Goal: Information Seeking & Learning: Find specific fact

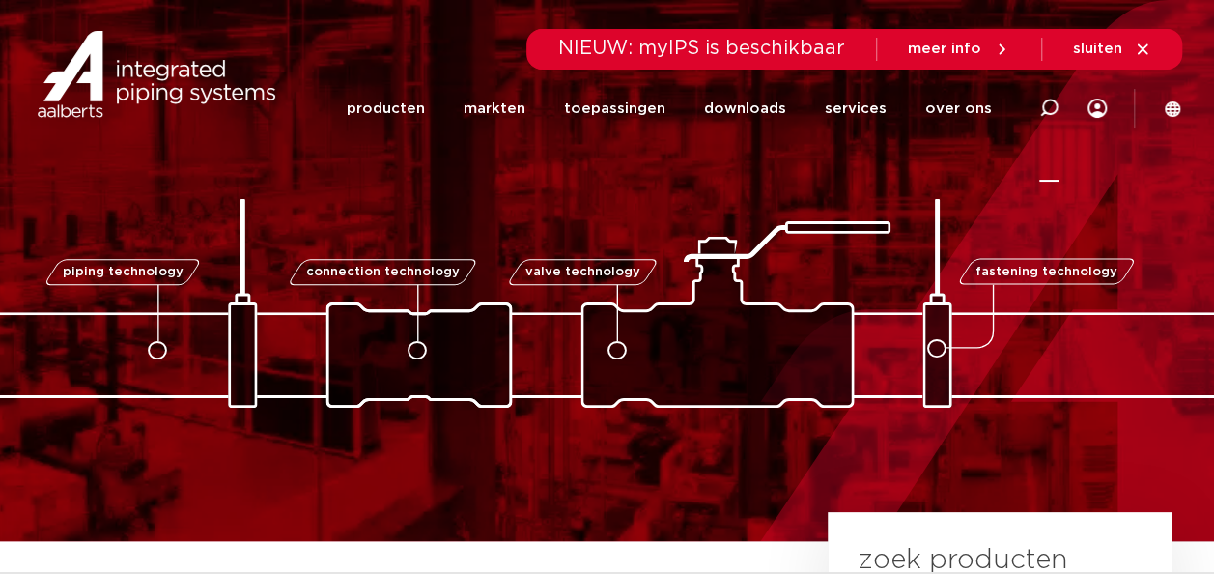
click at [1056, 109] on icon at bounding box center [1048, 108] width 23 height 23
paste input "1V5000030002"
type input "1V5000030002"
click button "Zoeken" at bounding box center [0, 0] width 0 height 0
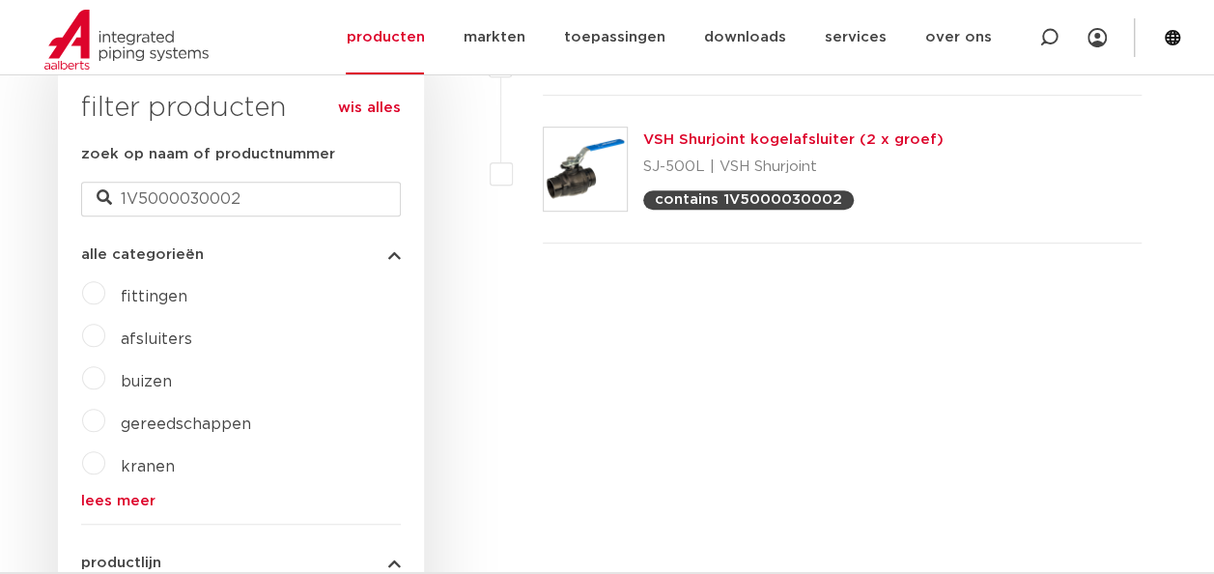
click at [755, 202] on p "contains 1V5000030002" at bounding box center [748, 199] width 187 height 14
click at [765, 139] on link "VSH Shurjoint kogelafsluiter (2 x groef)" at bounding box center [793, 139] width 300 height 14
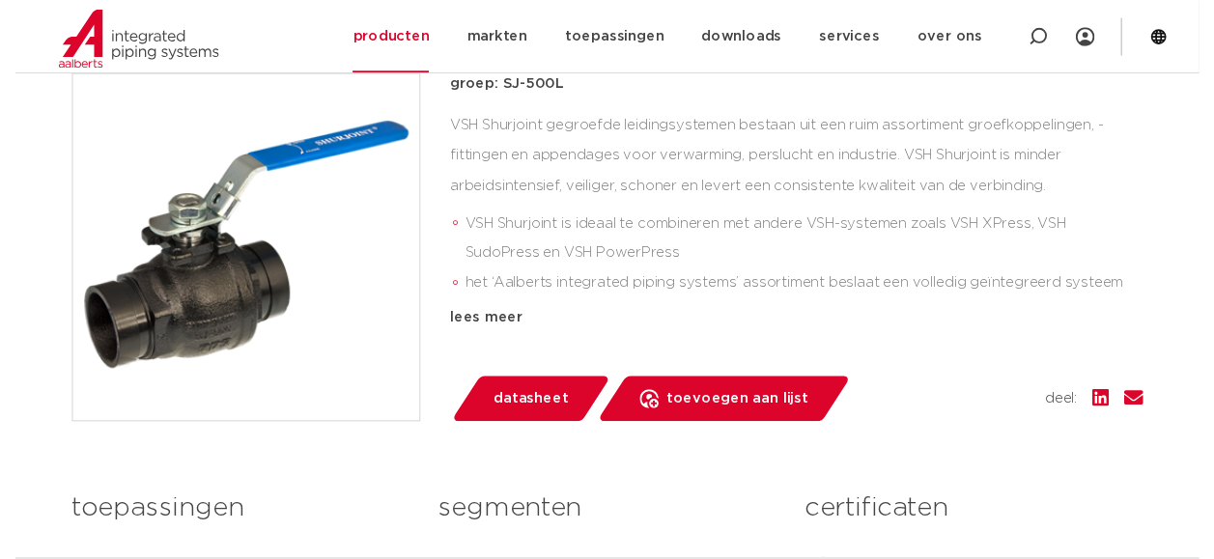
scroll to position [492, 0]
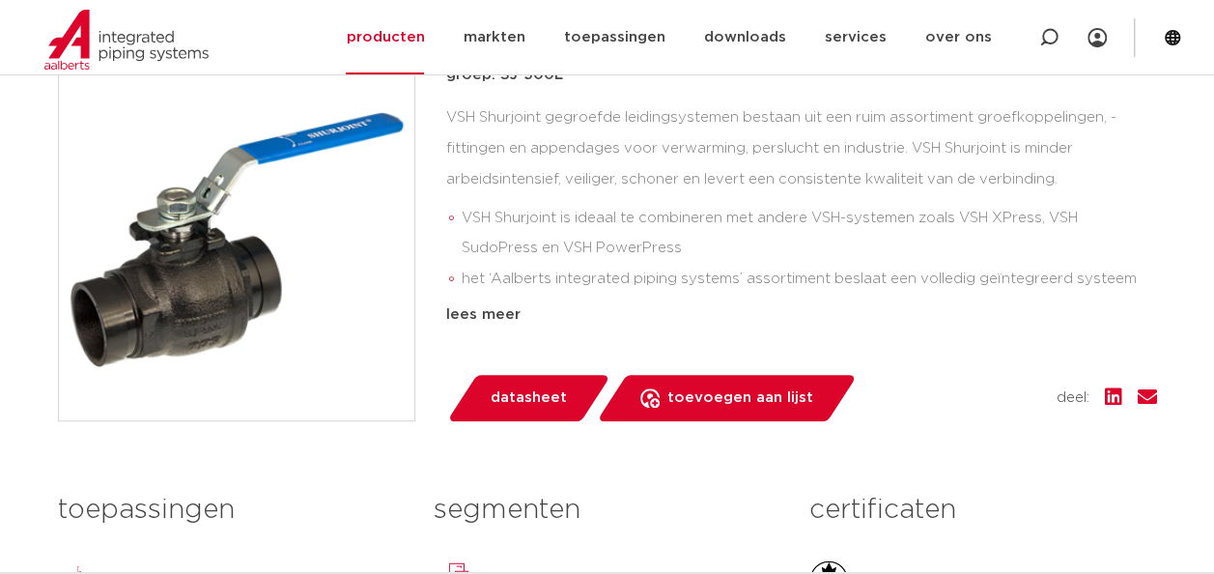
click at [512, 402] on span "datasheet" at bounding box center [528, 397] width 76 height 31
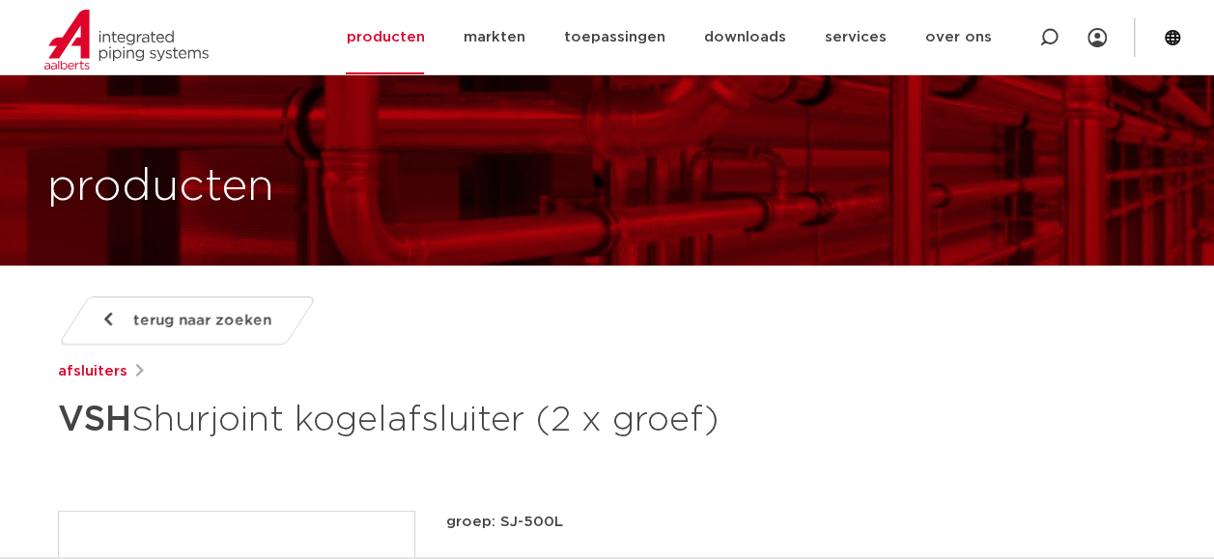
scroll to position [0, 0]
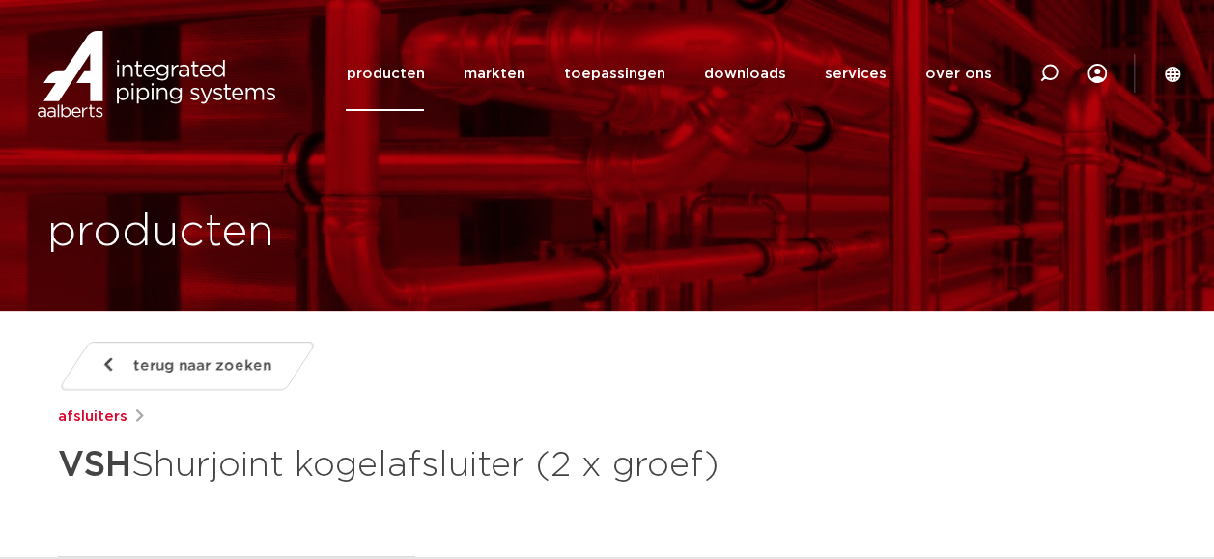
click at [1176, 77] on icon at bounding box center [1171, 74] width 17 height 17
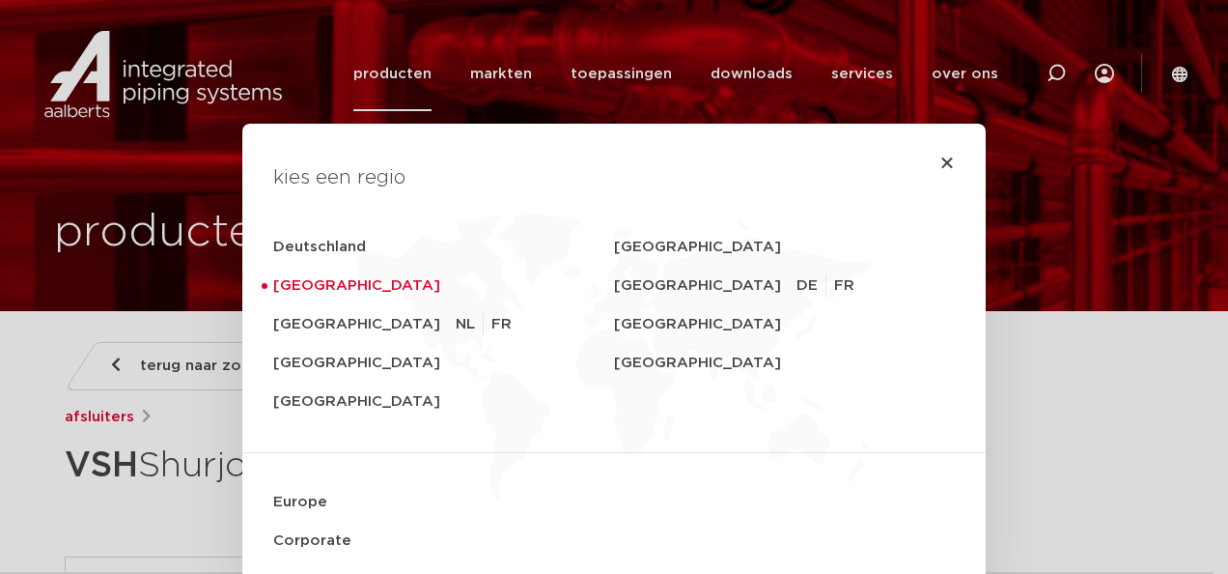
click at [1105, 76] on div "kies een regio Deutschland Sverige Nederland Switzerland DE FR België NL FR Uni…" at bounding box center [614, 287] width 1228 height 574
click at [942, 162] on icon "Close" at bounding box center [946, 161] width 15 height 15
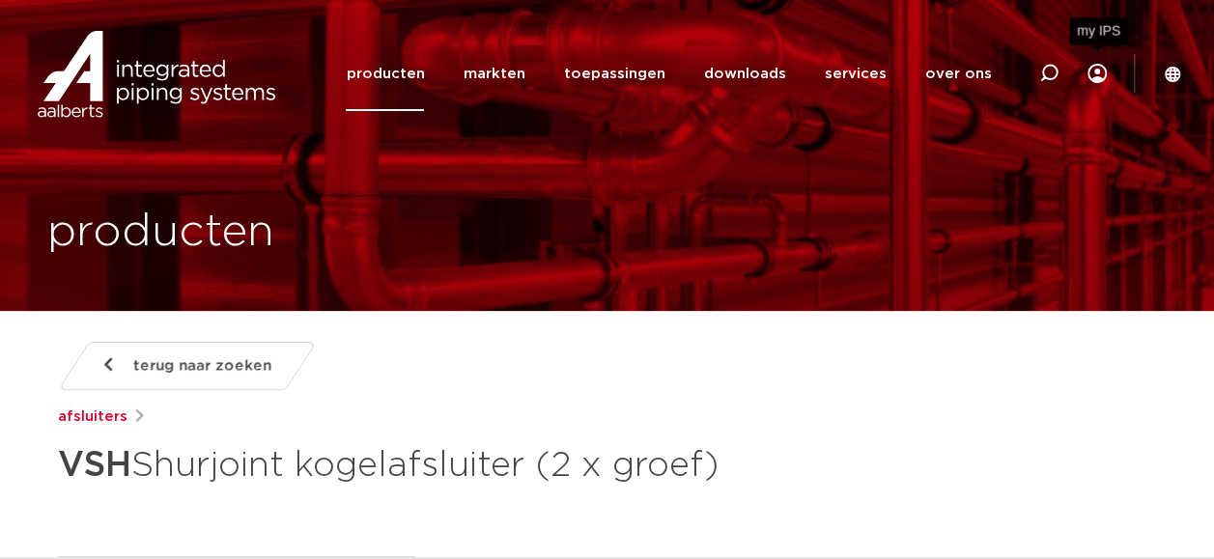
click at [1096, 80] on icon at bounding box center [1096, 73] width 19 height 19
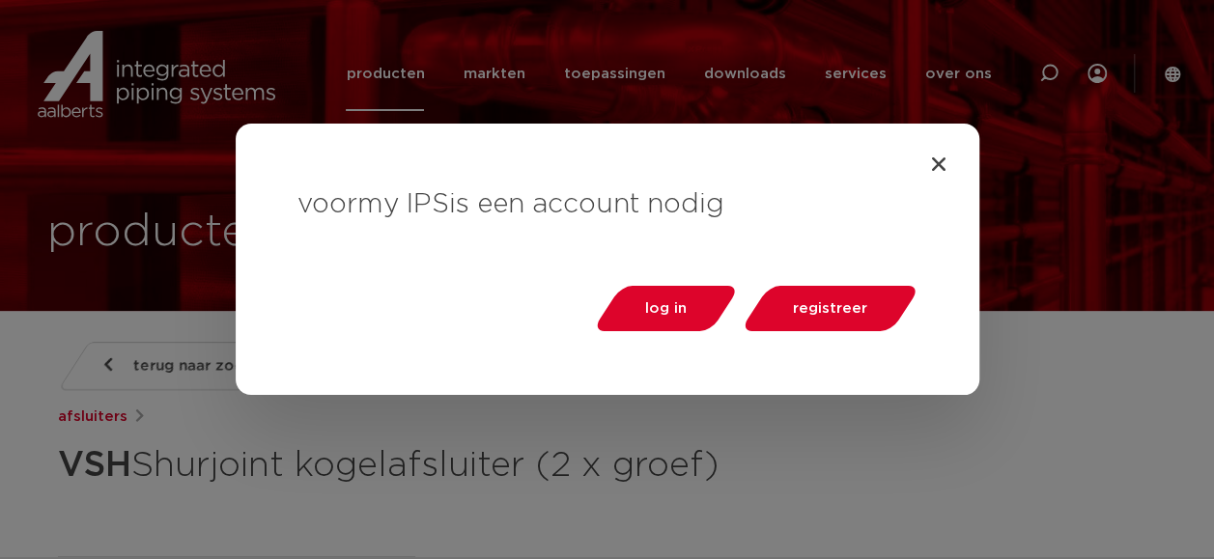
click at [1106, 216] on div "voor my IPS is een account nodig log in registreer" at bounding box center [607, 279] width 1214 height 559
